Goal: Navigation & Orientation: Find specific page/section

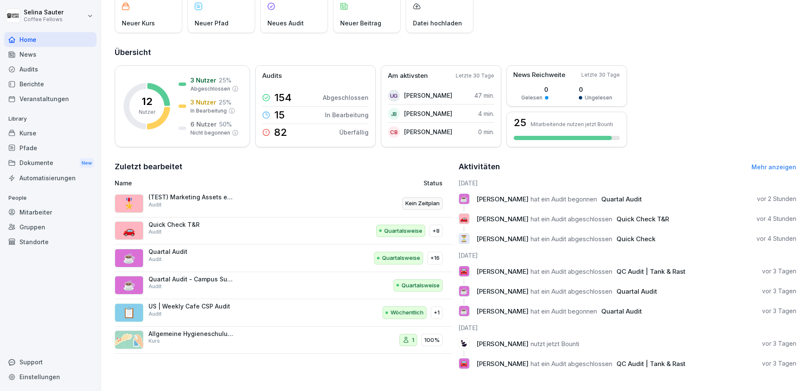
scroll to position [67, 0]
click at [195, 223] on div "Quick Check T&R Audit" at bounding box center [191, 228] width 85 height 15
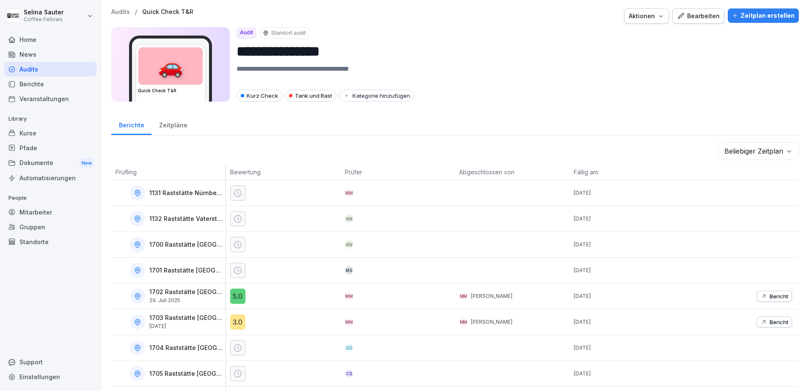
click at [44, 66] on div "Audits" at bounding box center [50, 69] width 92 height 15
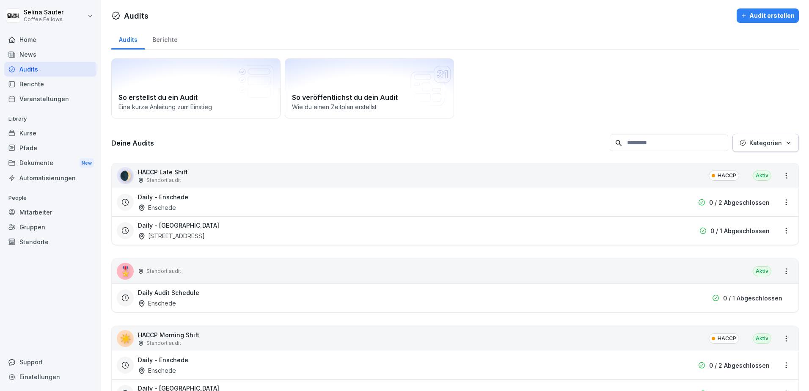
click at [32, 71] on div "Audits" at bounding box center [50, 69] width 92 height 15
click at [28, 44] on div "Home" at bounding box center [50, 39] width 92 height 15
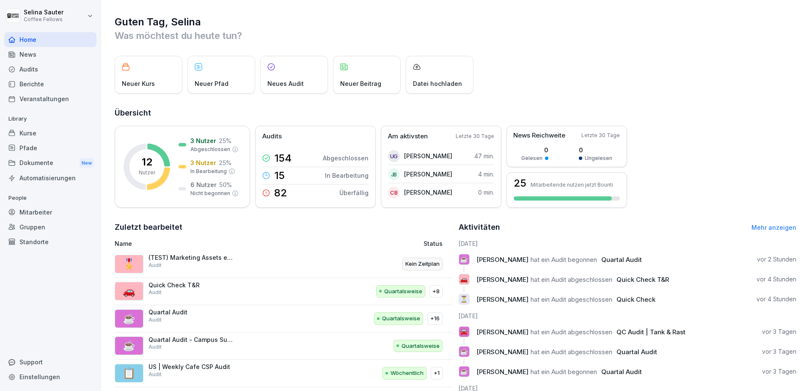
click at [30, 55] on div "News" at bounding box center [50, 54] width 92 height 15
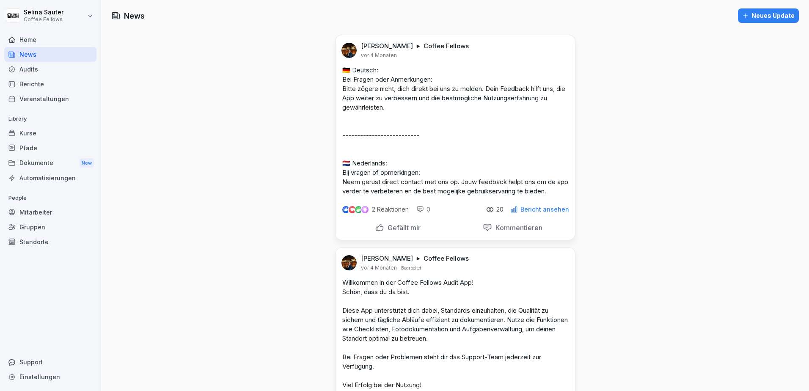
click at [63, 41] on div "Home" at bounding box center [50, 39] width 92 height 15
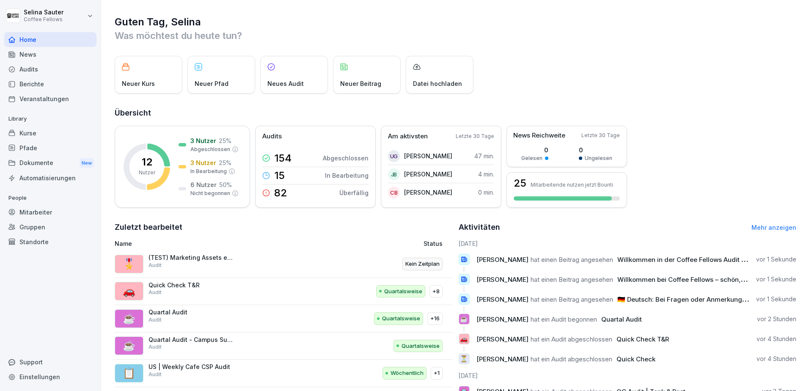
click at [640, 82] on div "Neuer Kurs Neuer Pfad Neues Audit Neuer Beitrag Datei hochladen" at bounding box center [456, 75] width 682 height 38
